Goal: Task Accomplishment & Management: Manage account settings

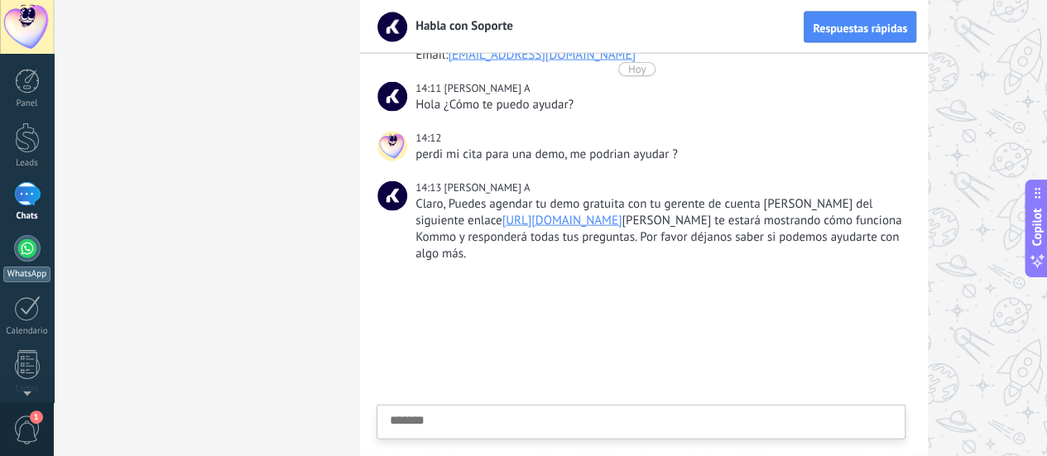
click at [41, 252] on link "WhatsApp" at bounding box center [27, 258] width 54 height 47
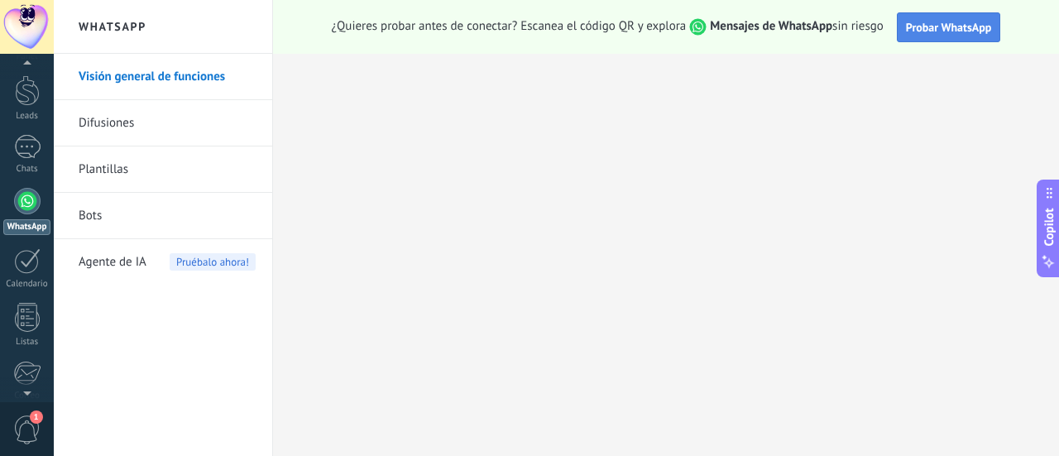
click at [955, 34] on span "Probar WhatsApp" at bounding box center [949, 27] width 86 height 15
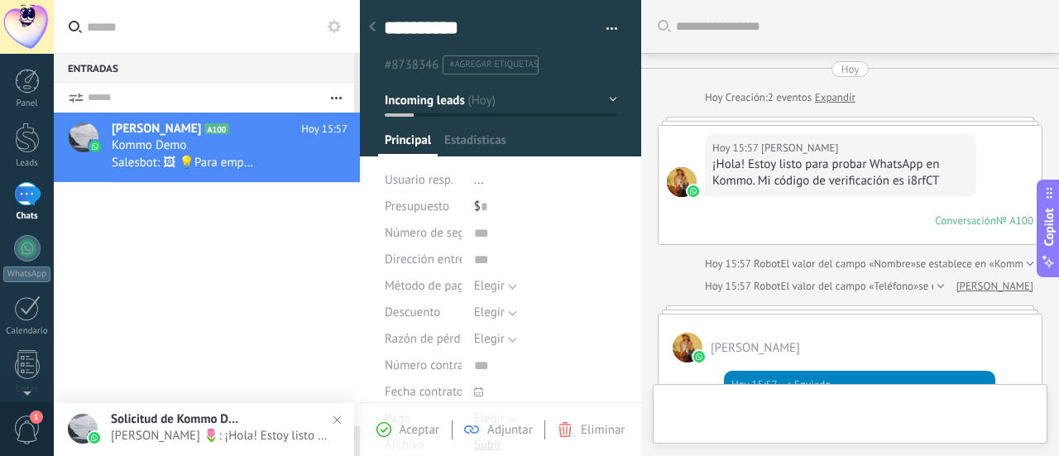
type textarea "**********"
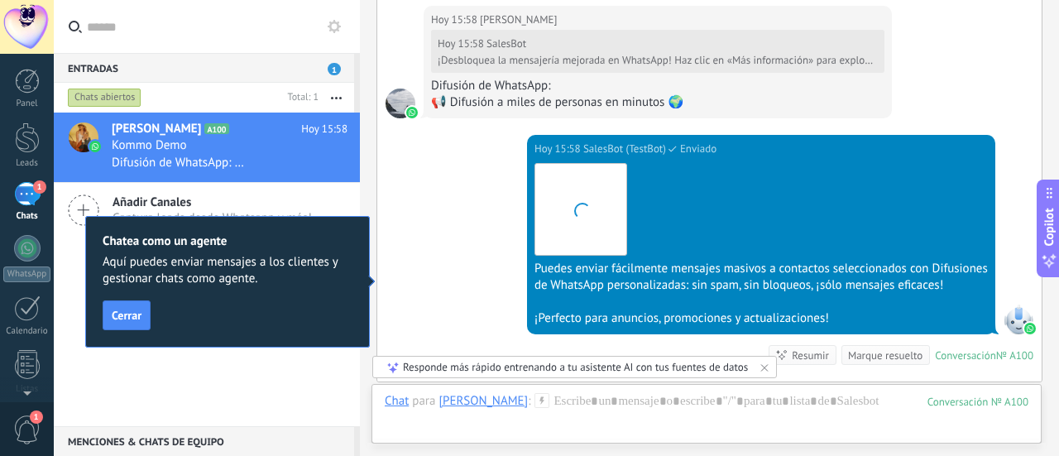
scroll to position [1894, 0]
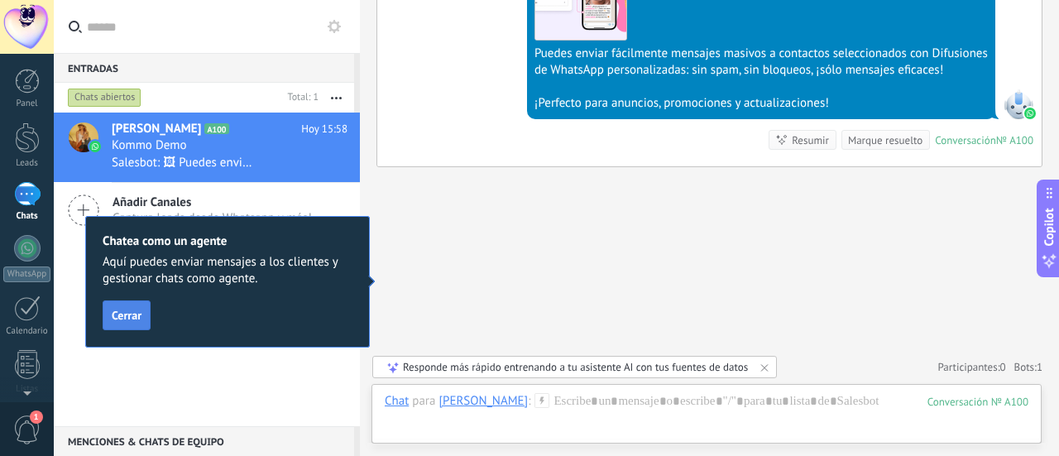
click at [135, 310] on span "Cerrar" at bounding box center [127, 316] width 30 height 12
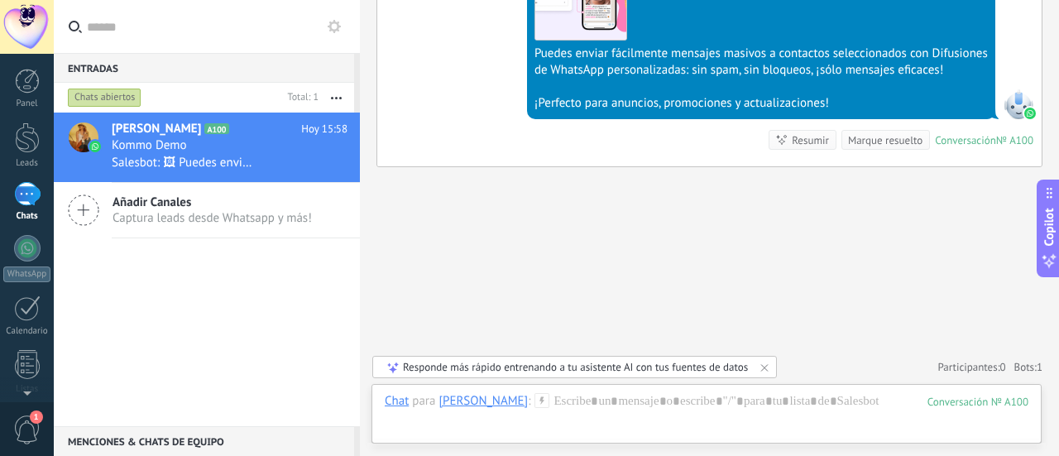
click at [134, 207] on span "Añadir Canales" at bounding box center [212, 203] width 199 height 16
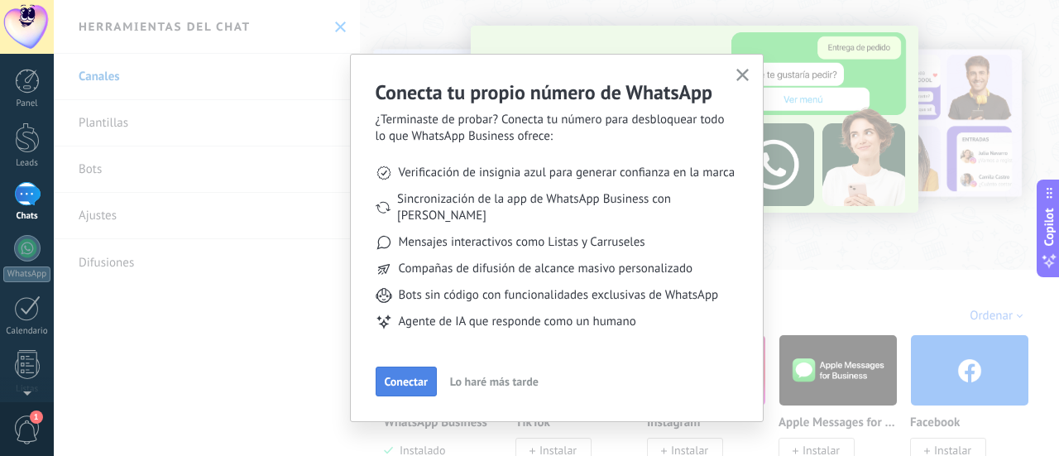
click at [420, 376] on span "Conectar" at bounding box center [406, 382] width 43 height 12
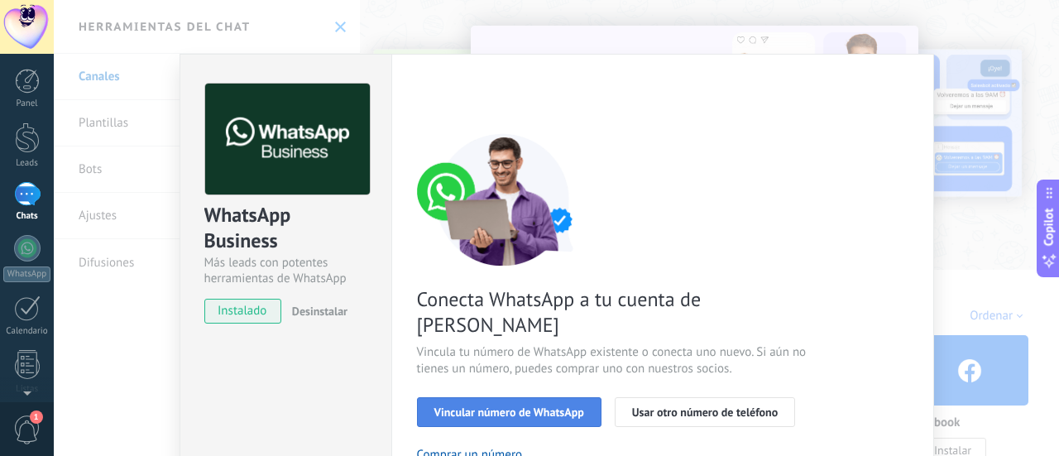
click at [498, 406] on span "Vincular número de WhatsApp" at bounding box center [510, 412] width 150 height 12
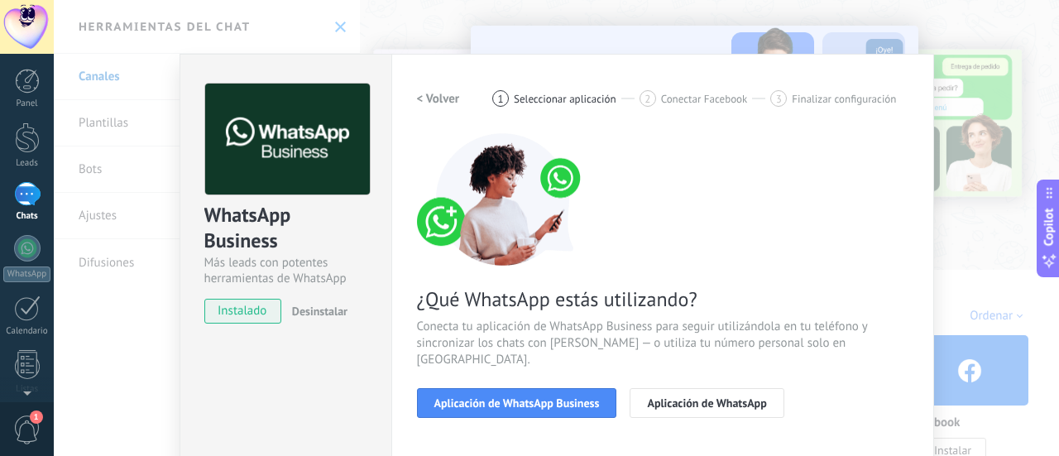
click at [498, 397] on span "Aplicación de WhatsApp Business" at bounding box center [518, 403] width 166 height 12
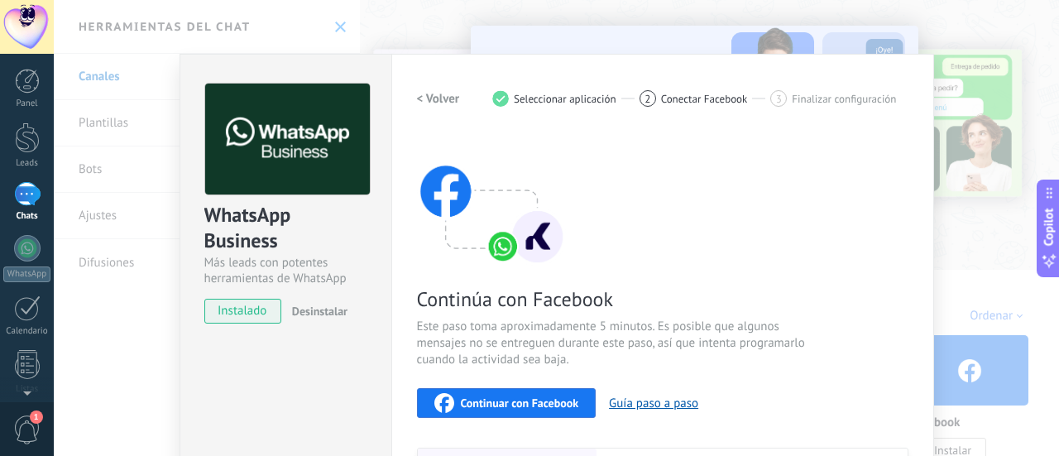
click at [1002, 161] on div "WhatsApp Business Más leads con potentes herramientas de WhatsApp instalado Des…" at bounding box center [557, 228] width 1006 height 456
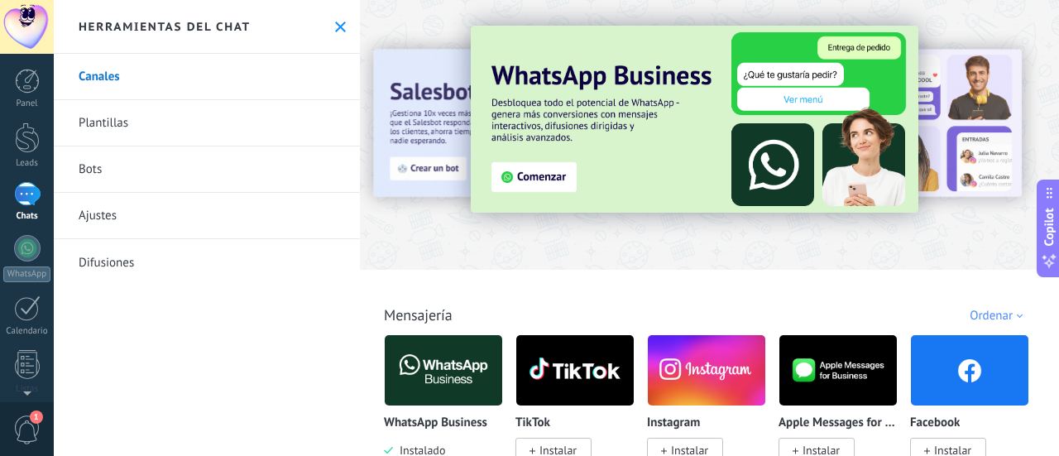
click at [31, 15] on div at bounding box center [27, 27] width 54 height 54
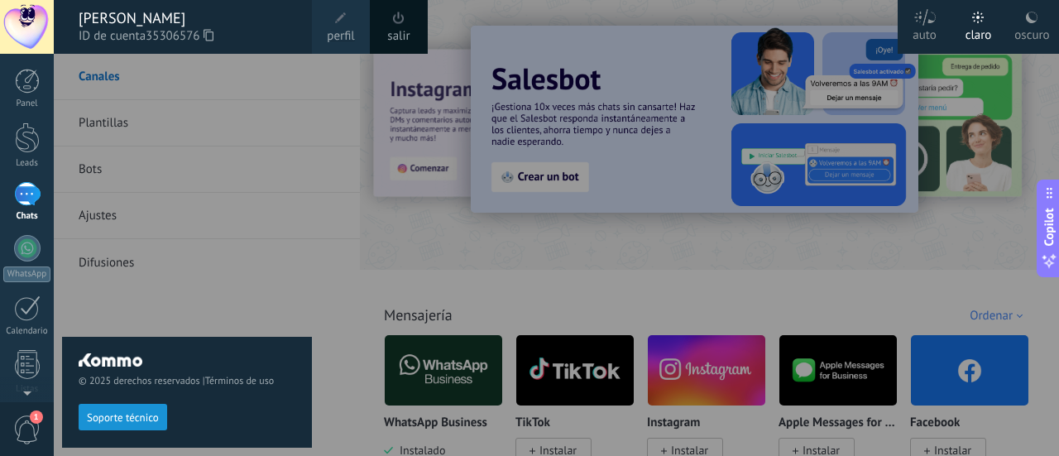
click at [28, 234] on div "Panel Leads 1 Chats WhatsApp Clientes" at bounding box center [27, 352] width 54 height 566
click at [238, 276] on div "© 2025 derechos reservados | Términos de uso Soporte técnico" at bounding box center [187, 255] width 250 height 402
click at [447, 279] on div at bounding box center [583, 228] width 1059 height 456
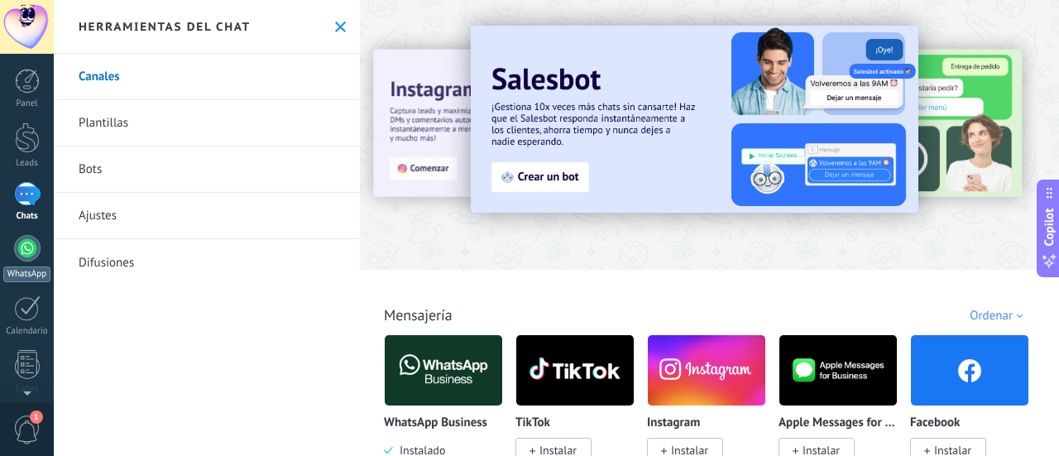
click at [12, 248] on link "WhatsApp" at bounding box center [27, 258] width 54 height 47
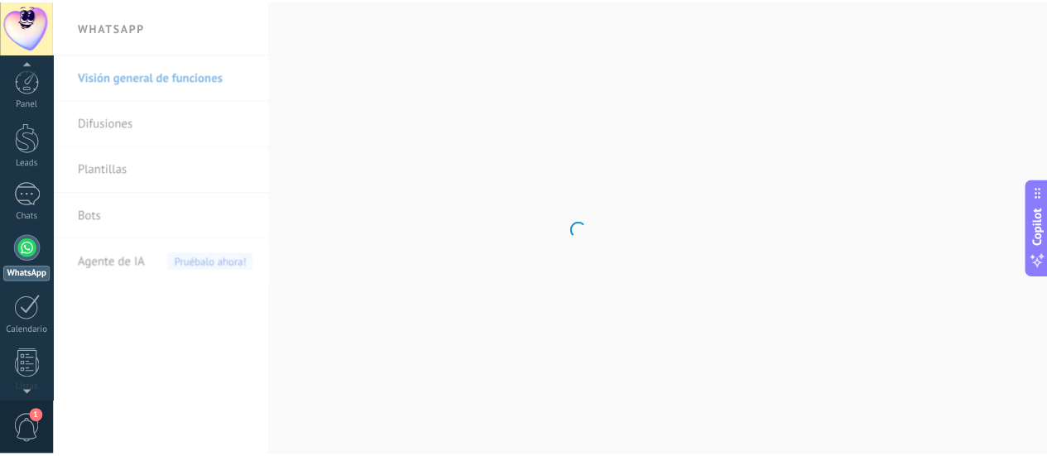
scroll to position [47, 0]
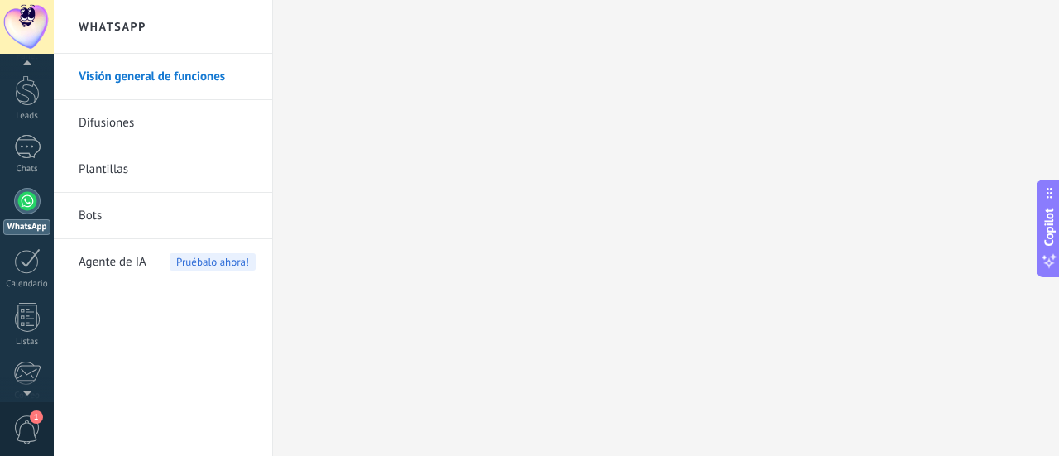
click at [130, 120] on link "Difusiones" at bounding box center [167, 123] width 177 height 46
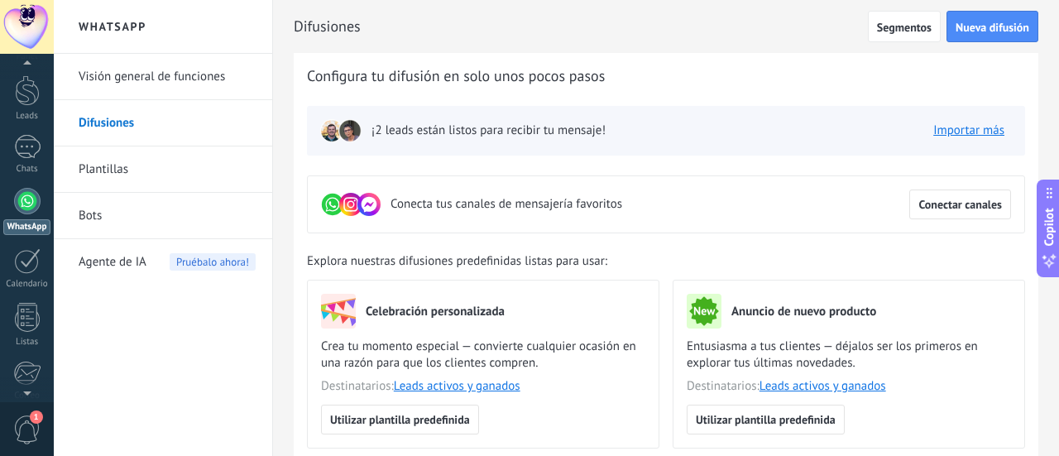
click at [115, 180] on link "Plantillas" at bounding box center [167, 170] width 177 height 46
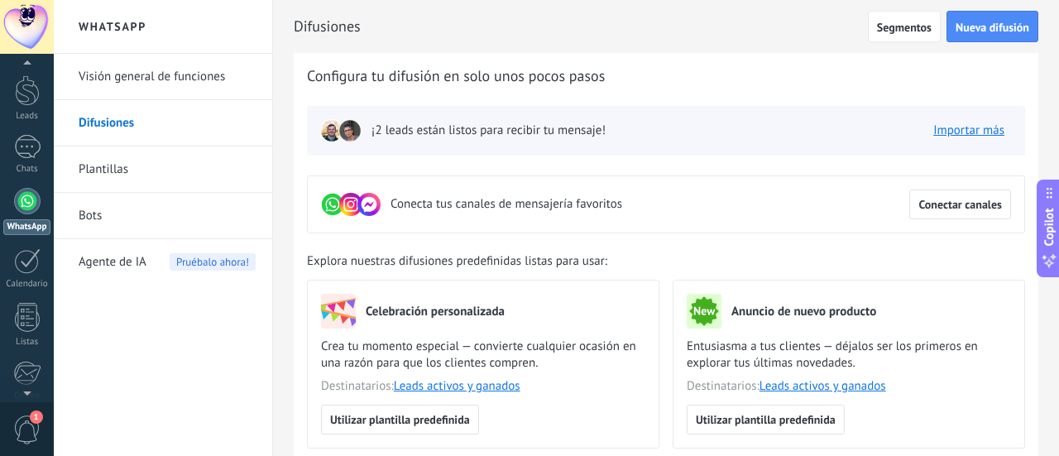
click at [182, 70] on link "Visión general de funciones" at bounding box center [167, 77] width 177 height 46
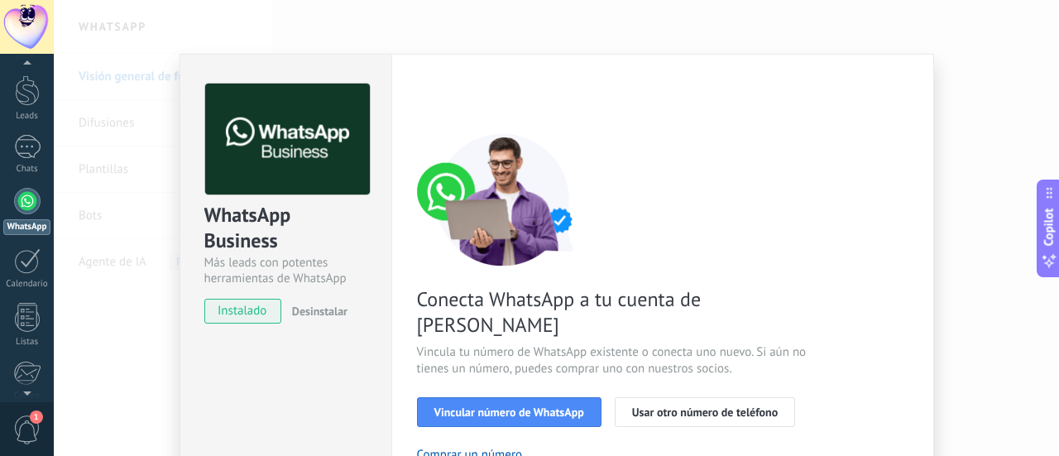
click at [942, 60] on div "WhatsApp Business Más leads con potentes herramientas de WhatsApp instalado Des…" at bounding box center [557, 228] width 1006 height 456
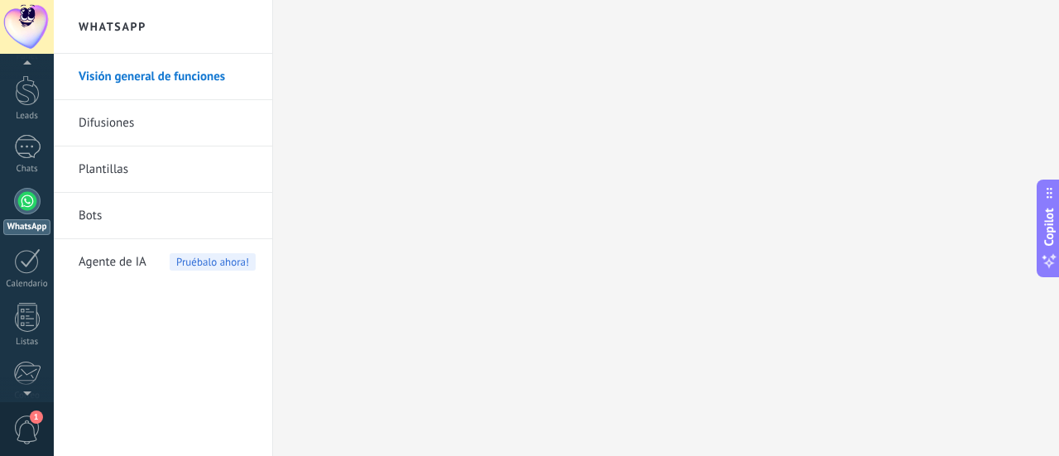
click at [207, 256] on span "Pruébalo ahora!" at bounding box center [213, 261] width 86 height 17
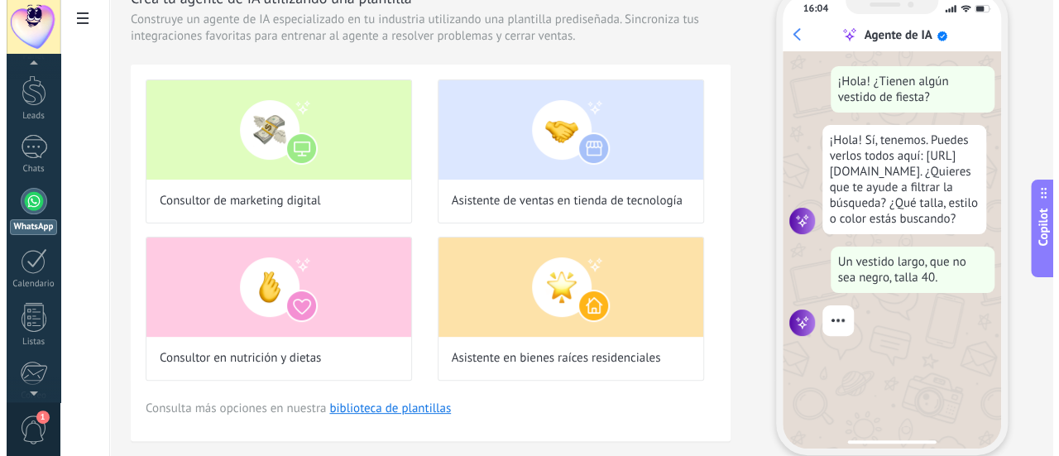
scroll to position [127, 0]
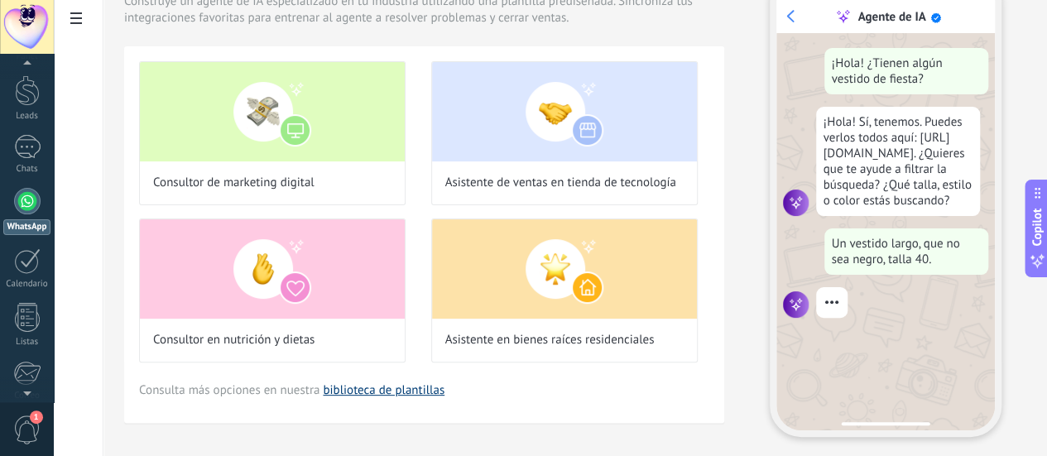
click at [444, 398] on link "biblioteca de plantillas" at bounding box center [384, 390] width 122 height 16
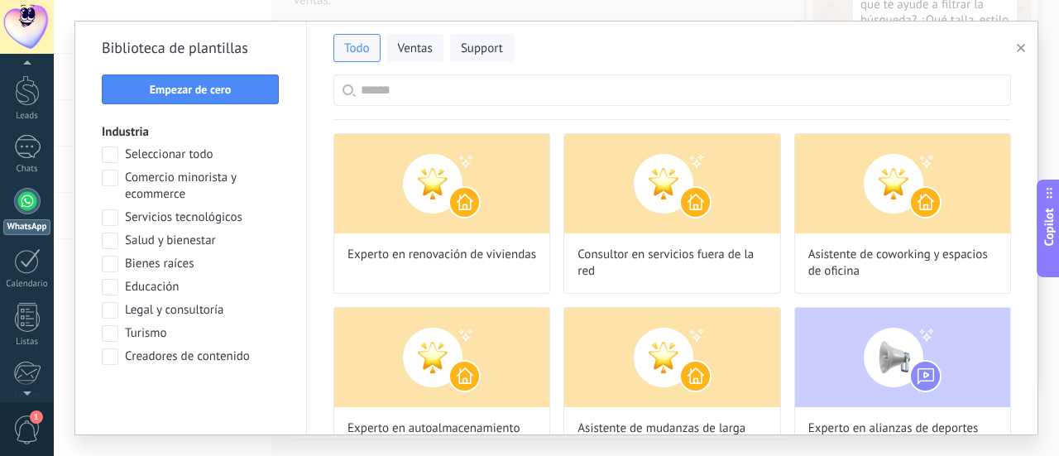
scroll to position [174, 0]
